Goal: Information Seeking & Learning: Learn about a topic

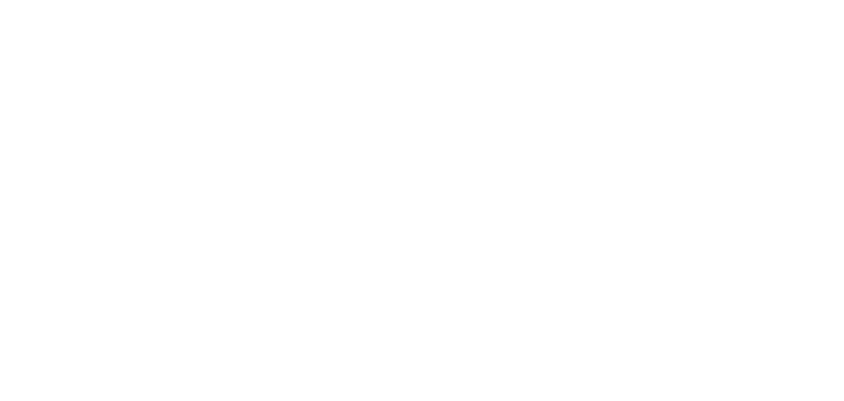
select select
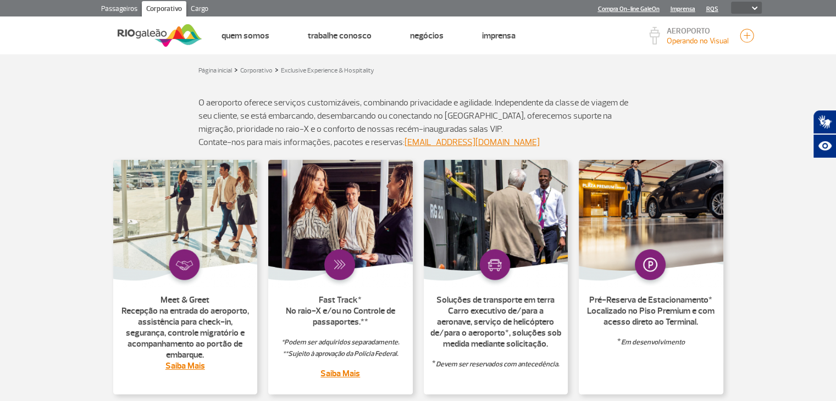
click at [189, 238] on img at bounding box center [185, 224] width 145 height 128
click at [197, 324] on p "Meet & Greet Recepção na entrada do aeroporto, assistência para check-in, segur…" at bounding box center [185, 333] width 131 height 77
click at [191, 364] on link "Saiba Mais" at bounding box center [185, 366] width 40 height 11
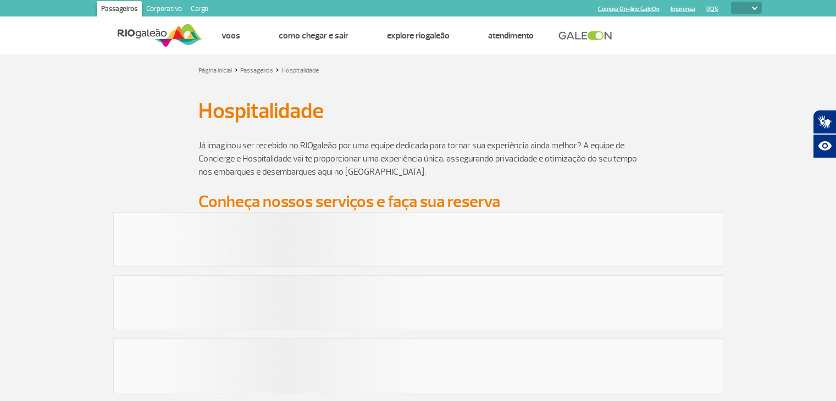
select select
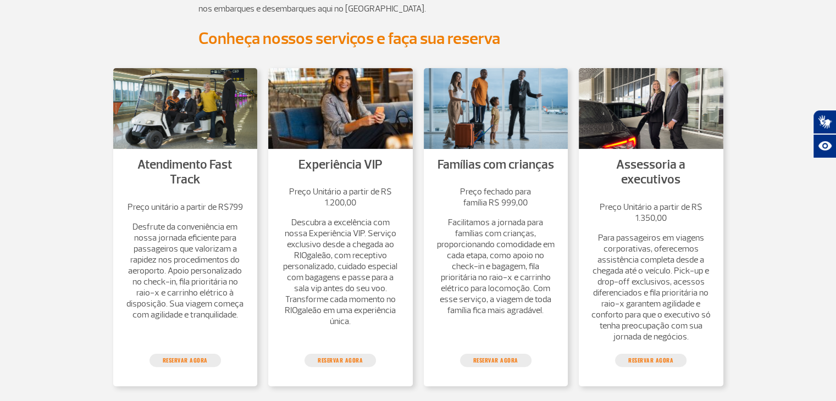
scroll to position [165, 0]
